Goal: Task Accomplishment & Management: Manage account settings

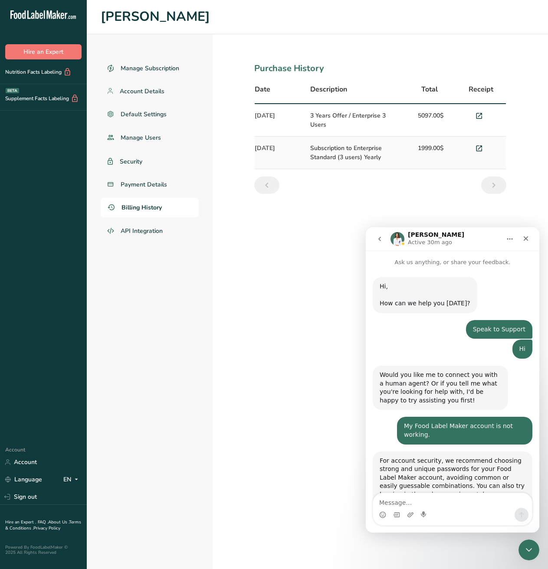
scroll to position [867, 0]
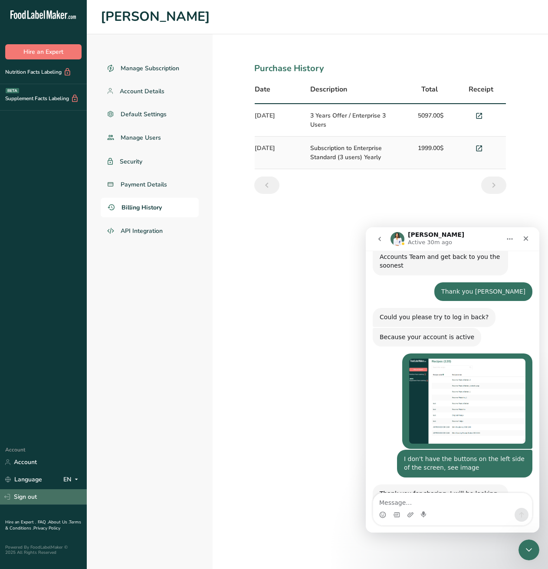
click at [23, 489] on link "Sign out" at bounding box center [43, 496] width 87 height 15
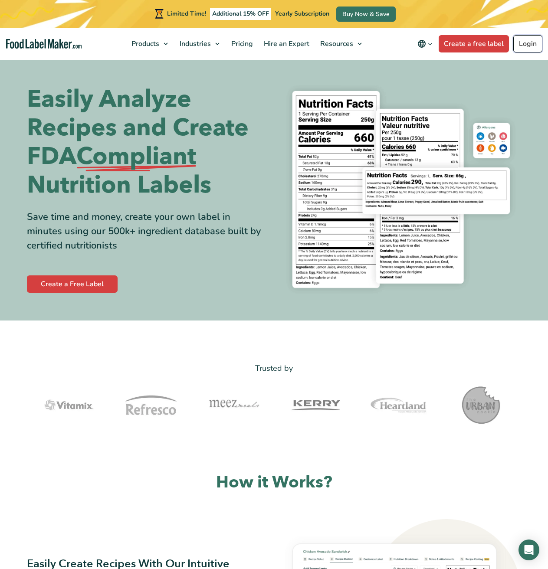
click at [526, 48] on link "Login" at bounding box center [527, 43] width 29 height 17
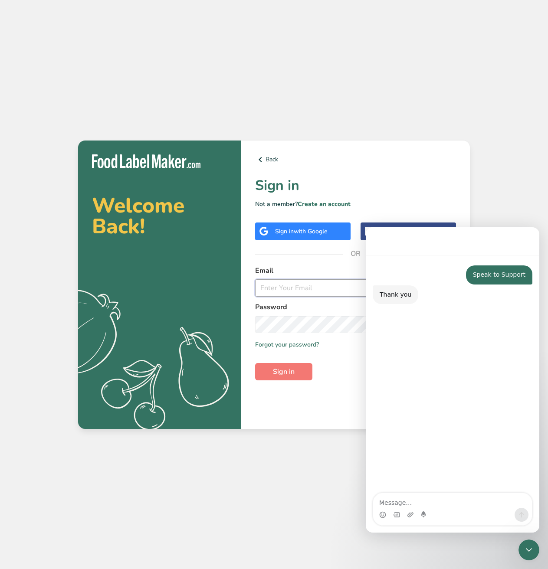
click at [281, 290] on input "email" at bounding box center [355, 287] width 201 height 17
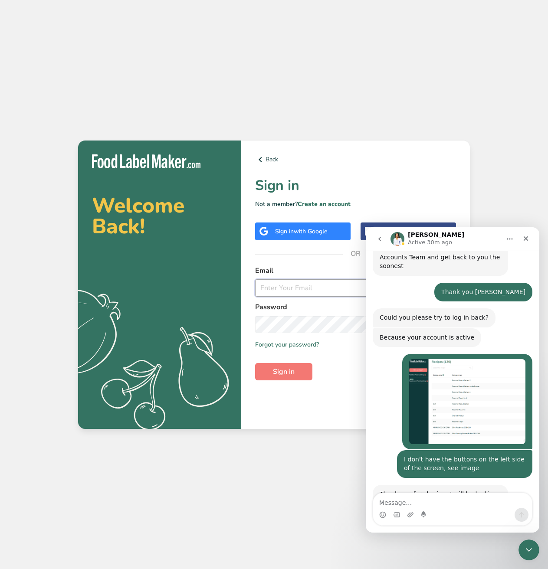
scroll to position [867, 0]
click at [281, 290] on input "email" at bounding box center [355, 287] width 201 height 17
type input "[EMAIL_ADDRESS][DOMAIN_NAME]"
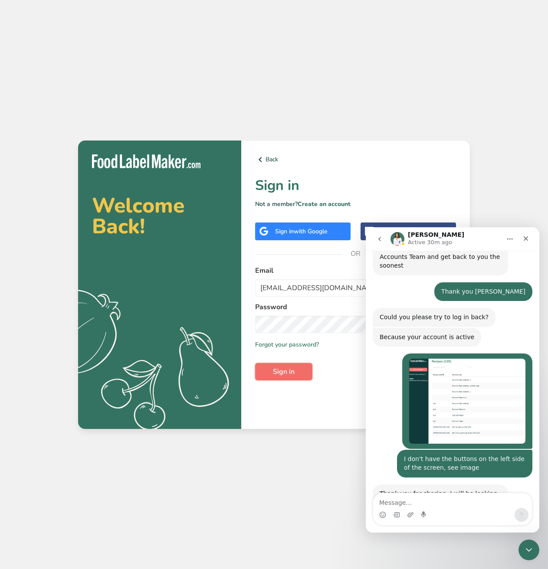
click at [281, 374] on span "Sign in" at bounding box center [284, 371] width 22 height 10
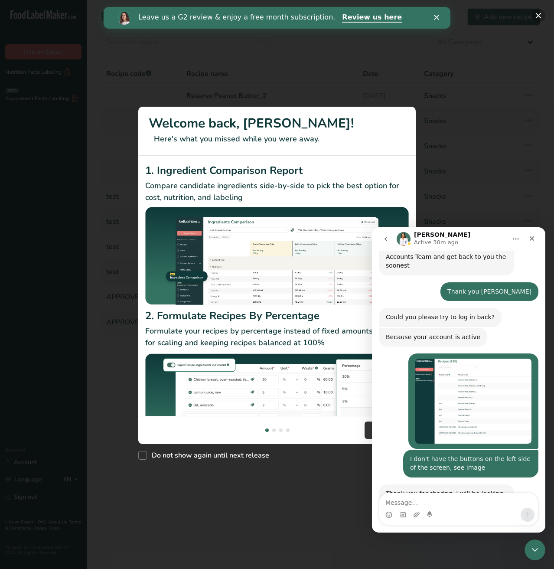
click at [539, 15] on button "New Features" at bounding box center [539, 16] width 14 height 14
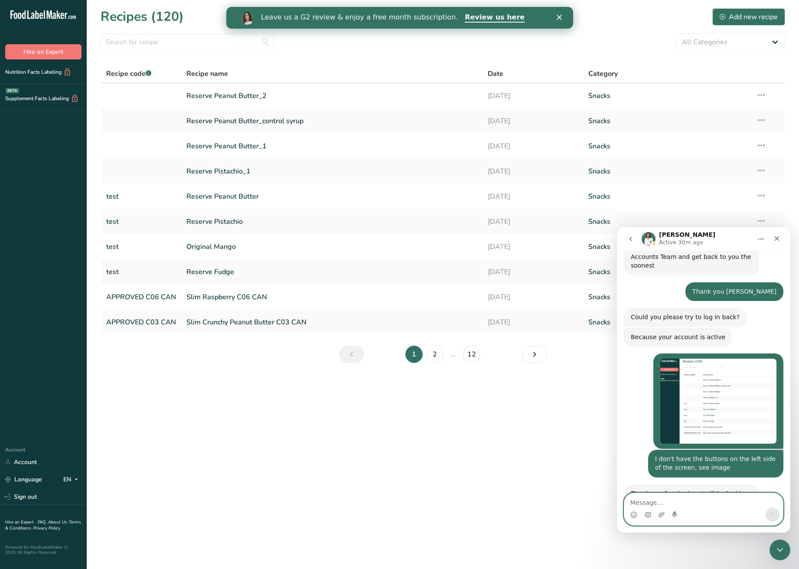
click at [547, 502] on textarea "Message…" at bounding box center [704, 500] width 159 height 15
click at [547, 15] on icon at bounding box center [723, 17] width 6 height 6
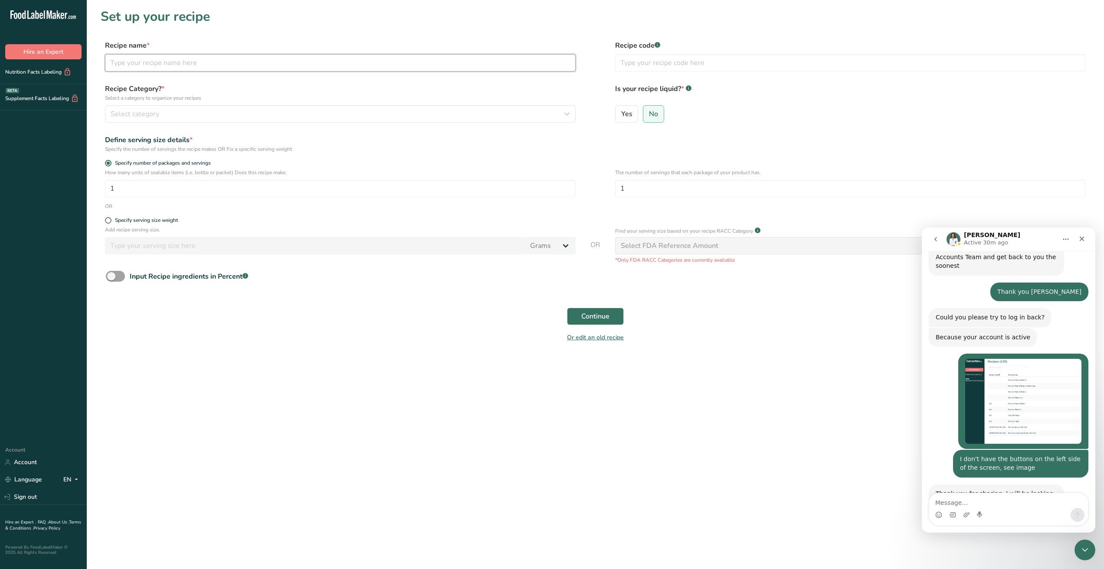
click at [226, 65] on input "text" at bounding box center [340, 62] width 471 height 17
drag, startPoint x: 205, startPoint y: 110, endPoint x: 195, endPoint y: 105, distance: 11.4
click at [205, 108] on button "Select category" at bounding box center [340, 113] width 471 height 17
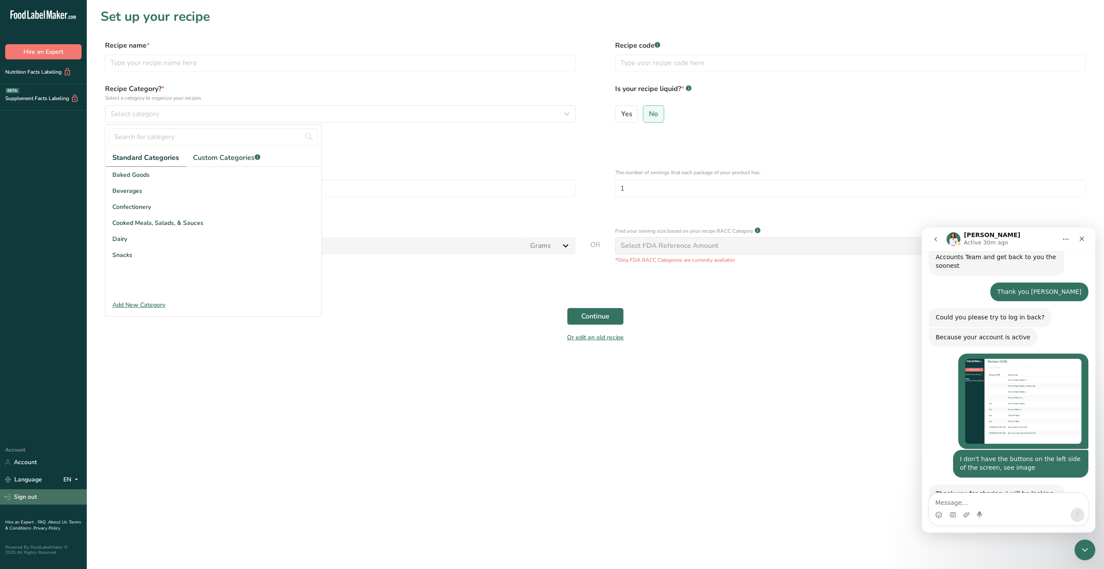
click at [31, 490] on link "Sign out" at bounding box center [43, 497] width 87 height 15
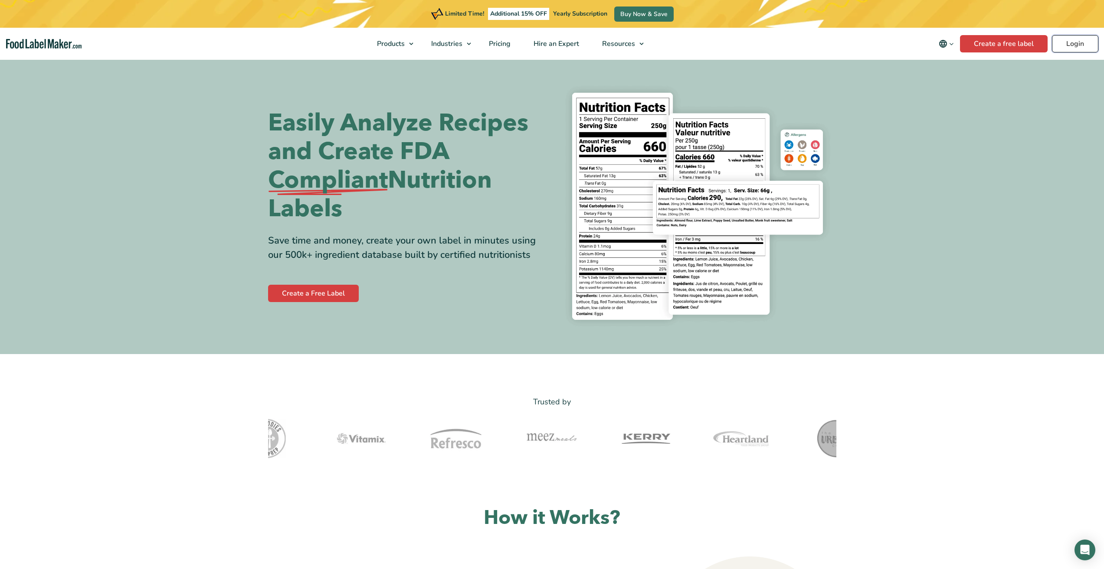
click at [1073, 43] on link "Login" at bounding box center [1075, 43] width 46 height 17
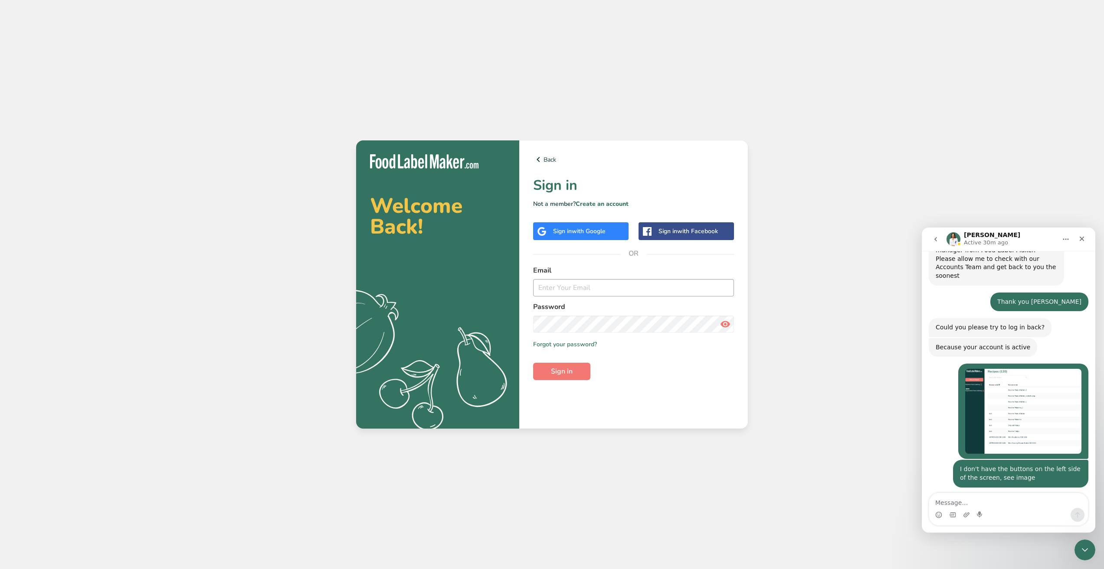
scroll to position [867, 0]
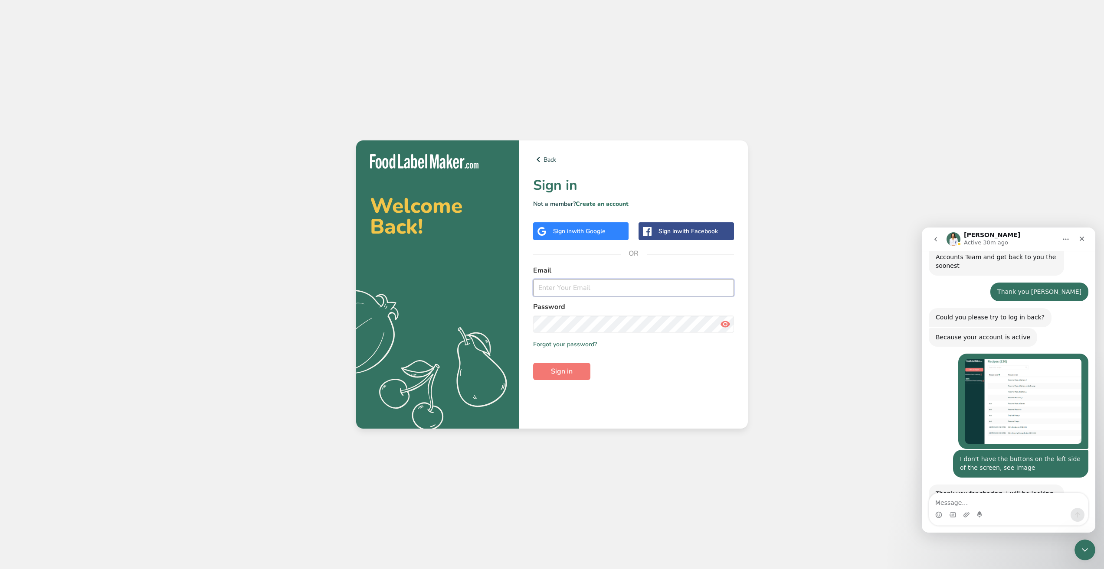
click at [562, 291] on input "email" at bounding box center [633, 287] width 201 height 17
type input "bcarman@nugonutrition.com"
click at [533, 363] on button "Sign in" at bounding box center [561, 371] width 57 height 17
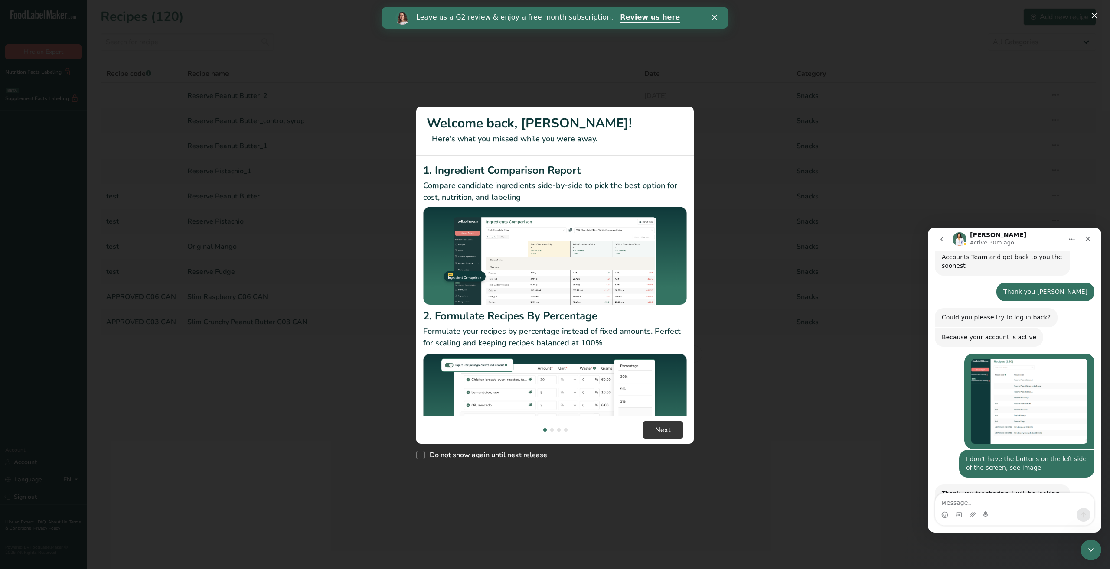
click at [773, 90] on div "New Features" at bounding box center [555, 284] width 1110 height 569
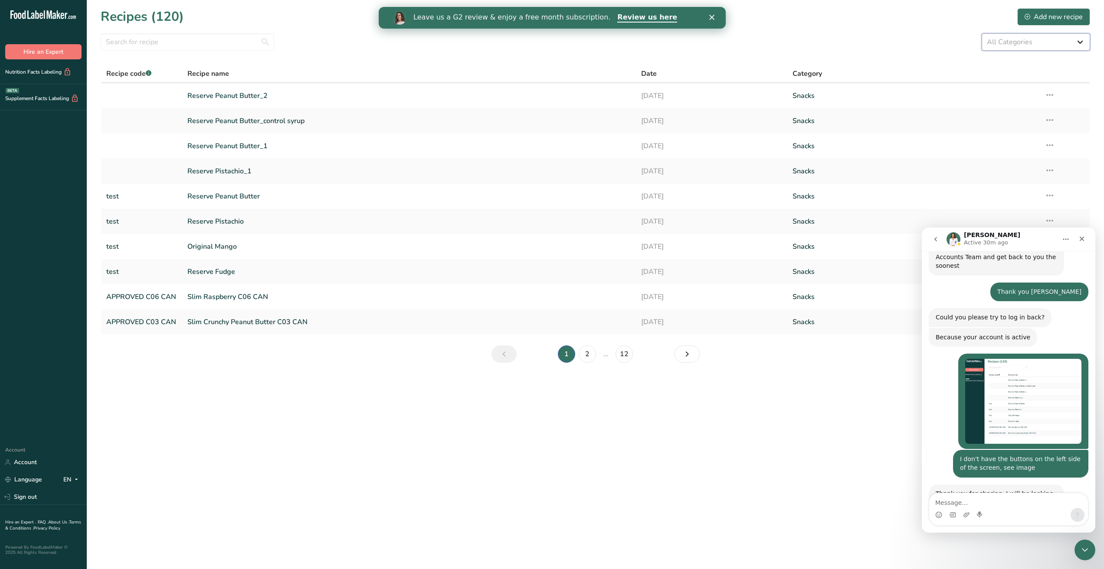
click at [1080, 42] on select "All Categories Baked Goods Beverages Confectionery Cooked Meals, Salads, & Sauc…" at bounding box center [1035, 41] width 108 height 17
click at [857, 44] on div "All Categories Baked Goods Beverages Confectionery Cooked Meals, Salads, & Sauc…" at bounding box center [595, 41] width 989 height 17
click at [205, 46] on input "text" at bounding box center [187, 41] width 173 height 17
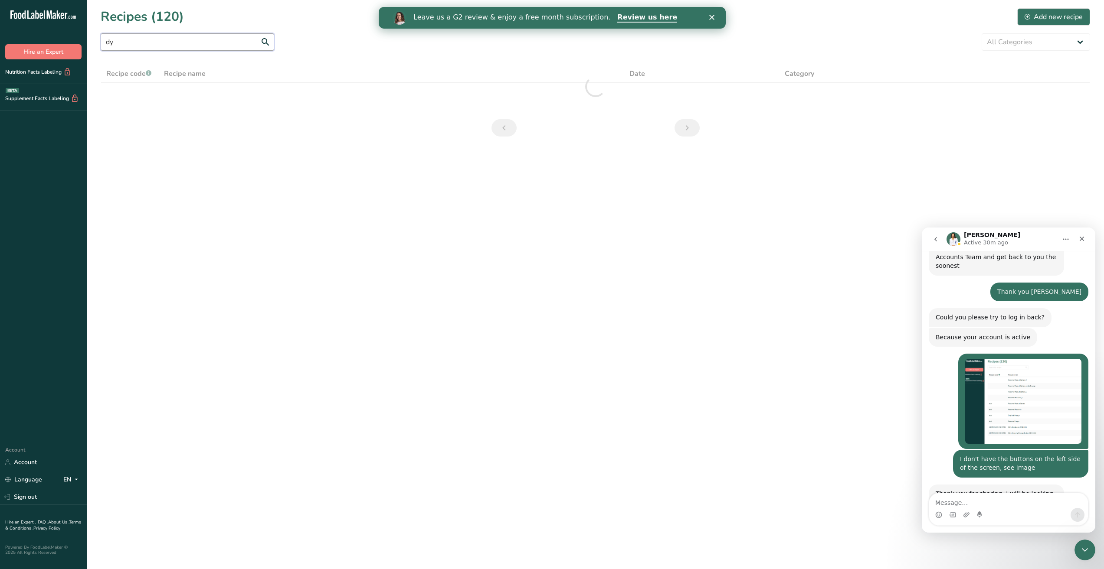
type input "d"
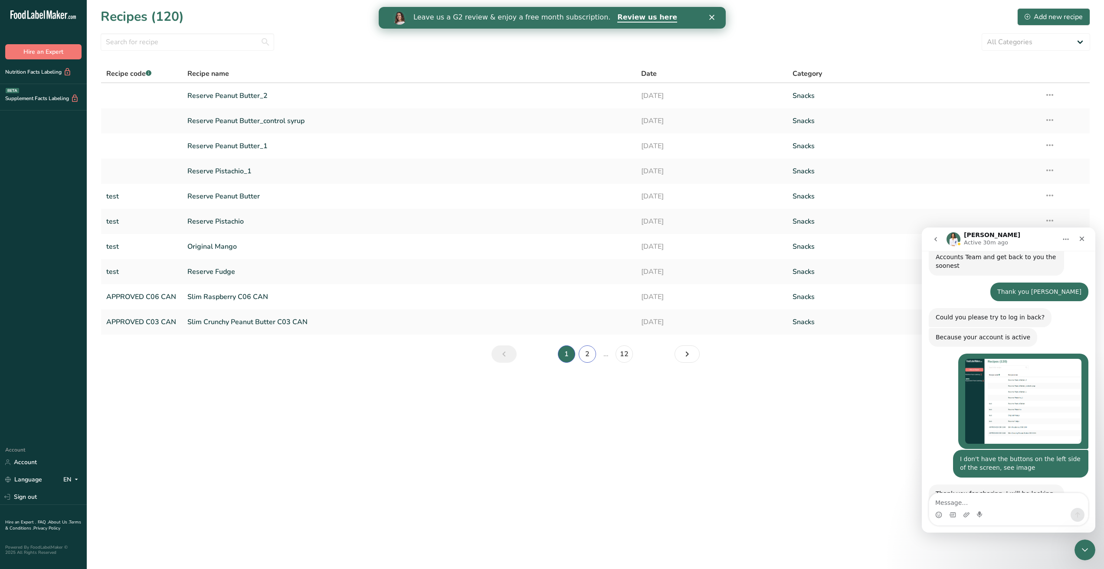
click at [582, 356] on link "2" at bounding box center [587, 354] width 17 height 17
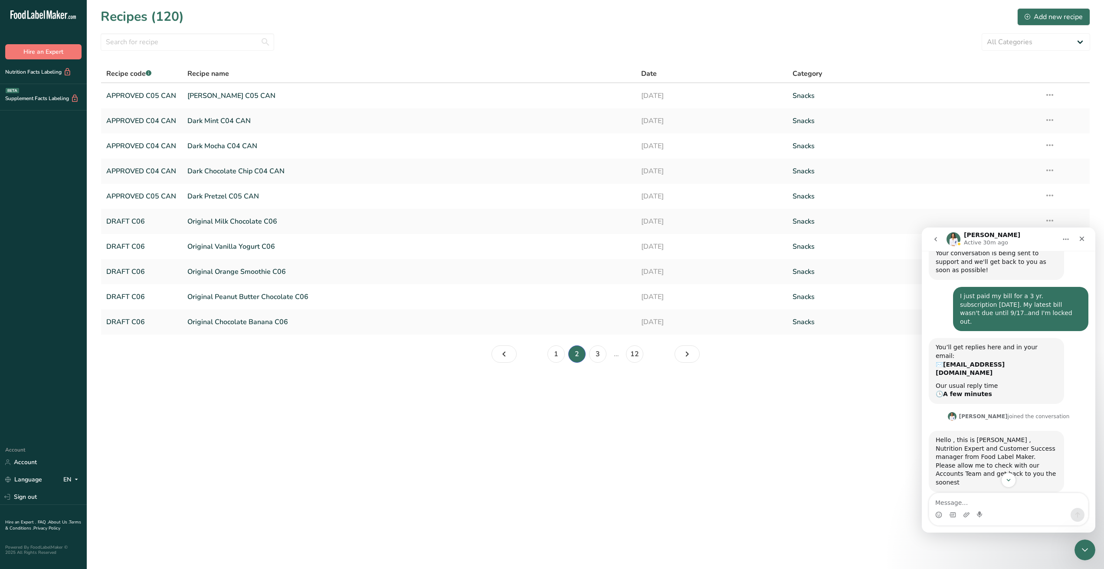
scroll to position [867, 0]
